Goal: Transaction & Acquisition: Download file/media

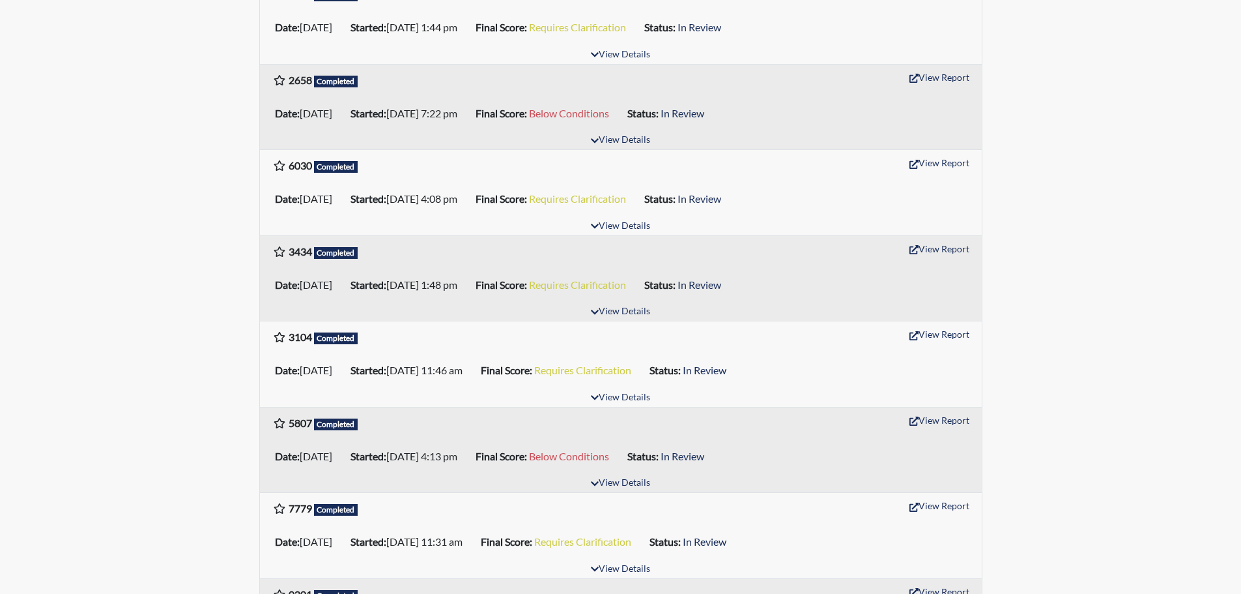
scroll to position [391, 0]
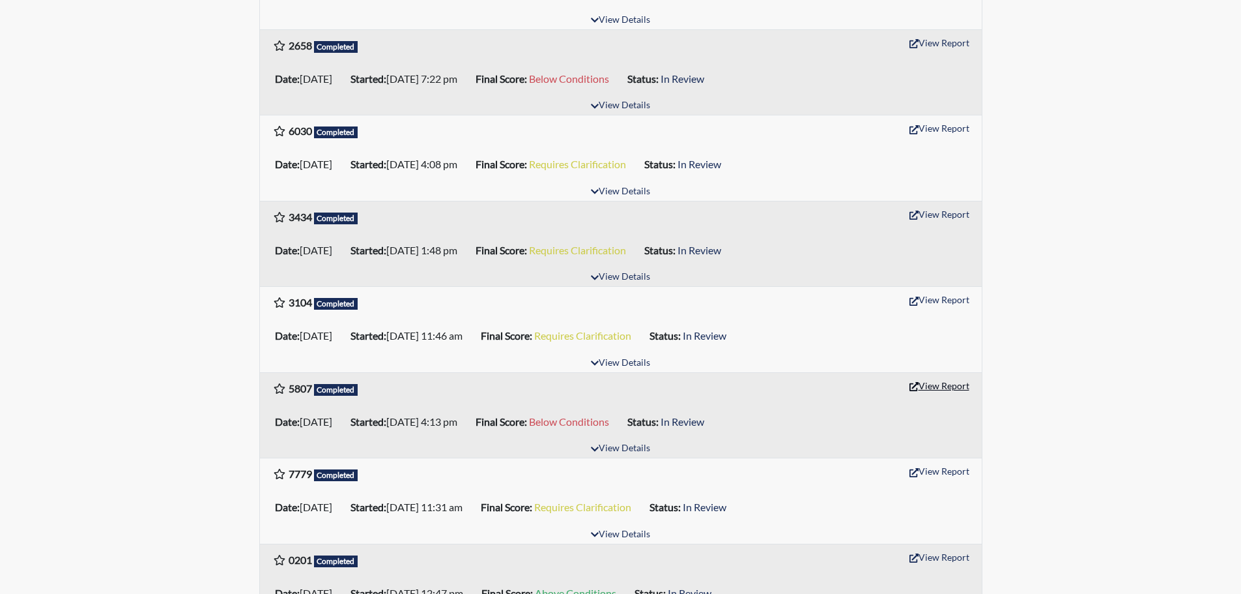
click at [936, 383] on button "View Report" at bounding box center [940, 385] width 72 height 20
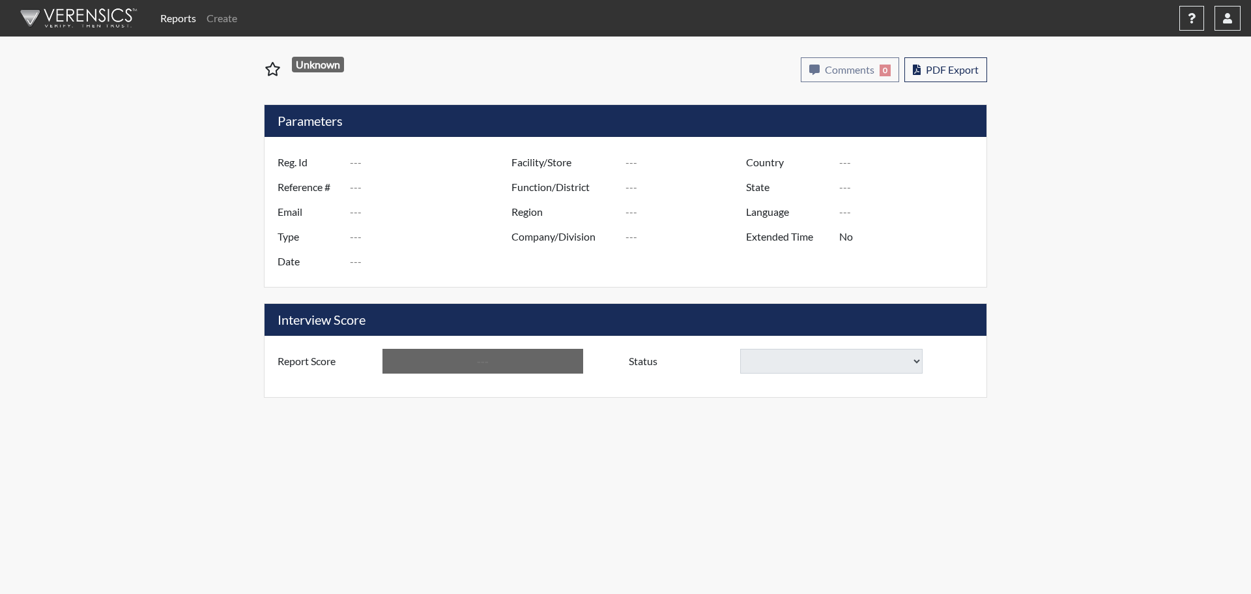
type input "5807"
type input "51295"
type input "[EMAIL_ADDRESS][DOMAIN_NAME]"
type input "Pre-Employment"
type input "[DATE]"
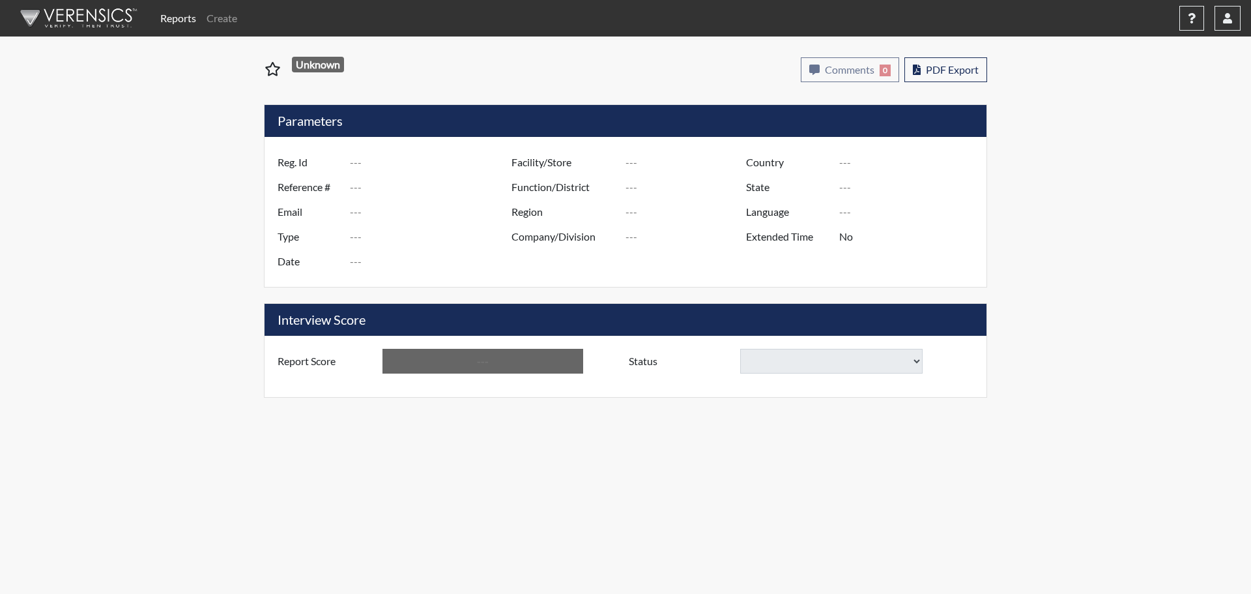
type input "[GEOGRAPHIC_DATA]"
type input "[US_STATE]"
type input "English"
type input "Below Conditions"
select select
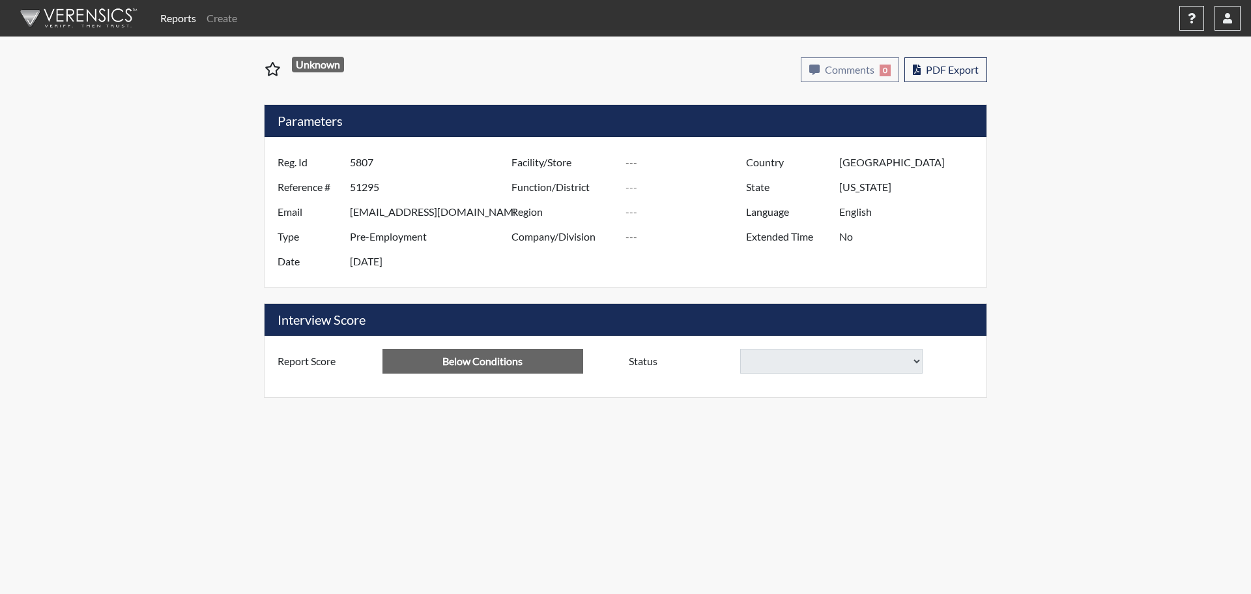
select select
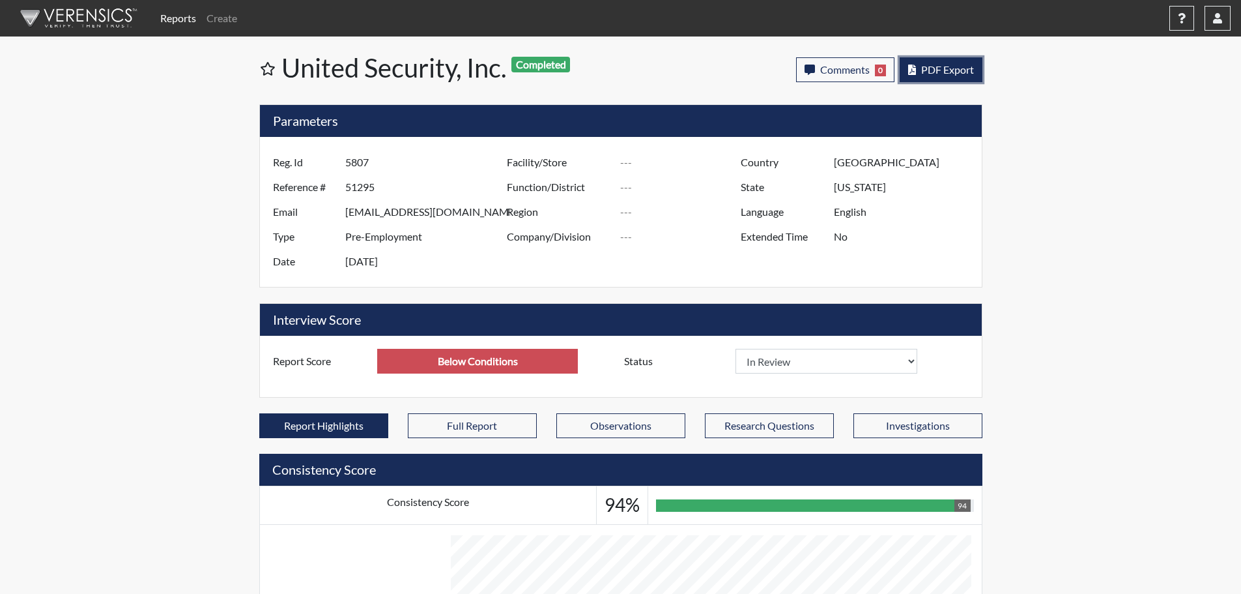
click at [947, 71] on span "PDF Export" at bounding box center [947, 69] width 53 height 12
